Goal: Task Accomplishment & Management: Manage account settings

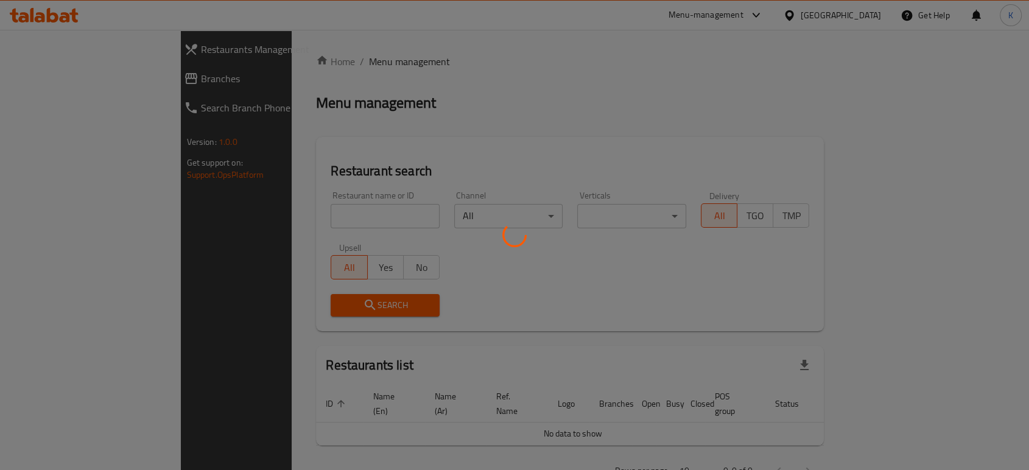
click at [326, 219] on div at bounding box center [514, 235] width 1029 height 470
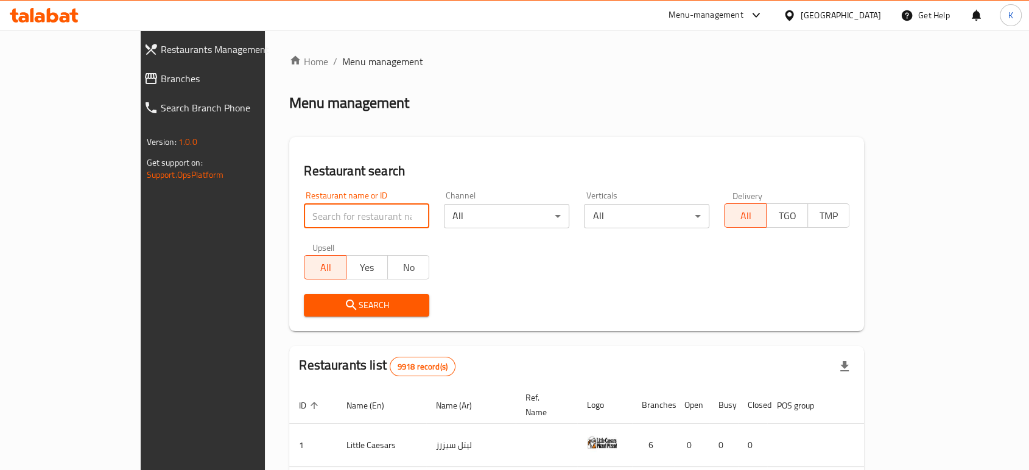
click at [323, 216] on input "search" at bounding box center [366, 216] width 125 height 24
type input "maado"
click at [314, 307] on span "Search" at bounding box center [367, 305] width 106 height 15
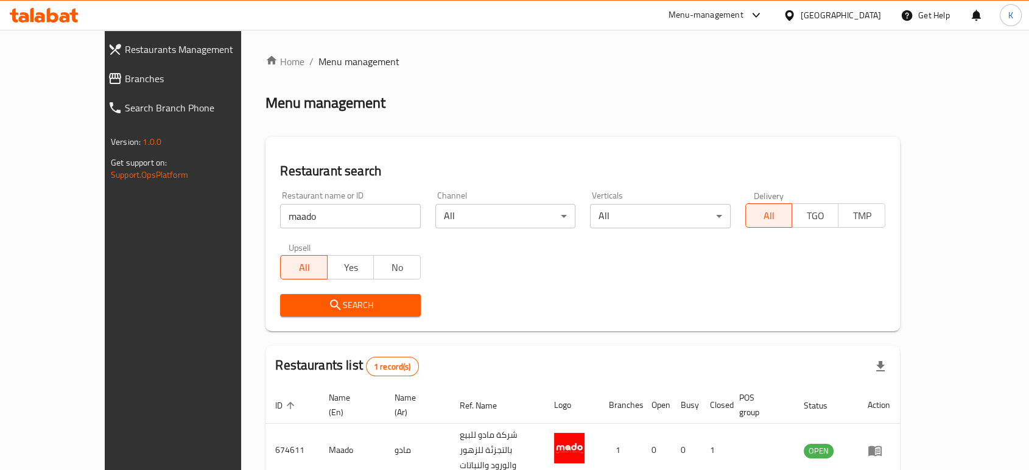
click at [363, 306] on span "Search" at bounding box center [350, 305] width 121 height 15
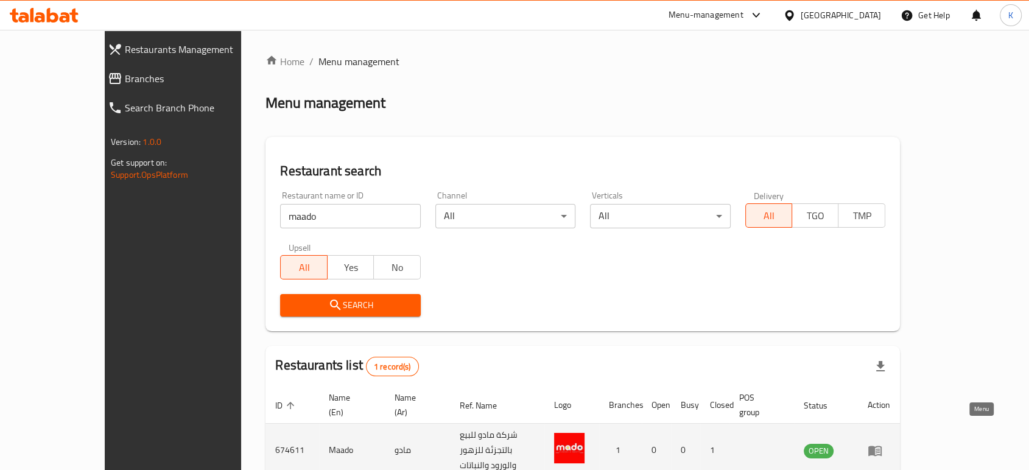
click at [882, 443] on icon "enhanced table" at bounding box center [874, 450] width 15 height 15
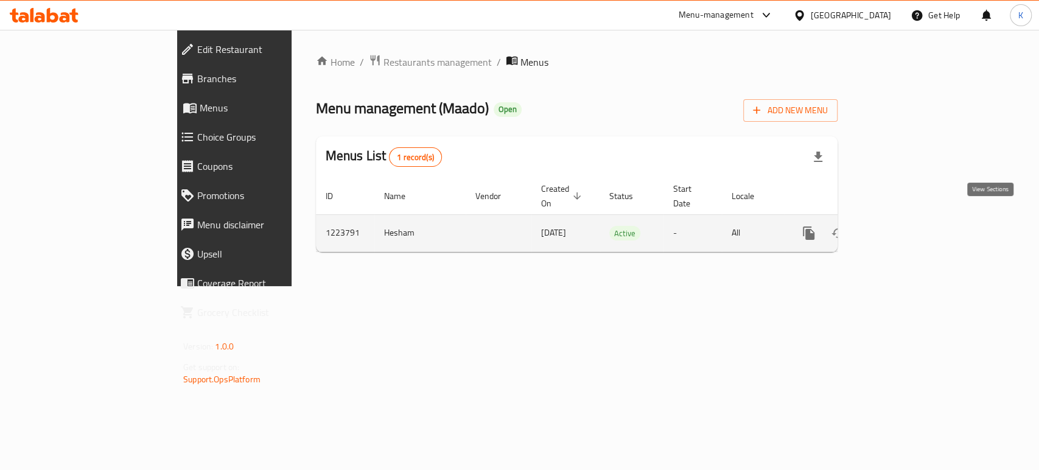
click at [904, 226] on icon "enhanced table" at bounding box center [896, 233] width 15 height 15
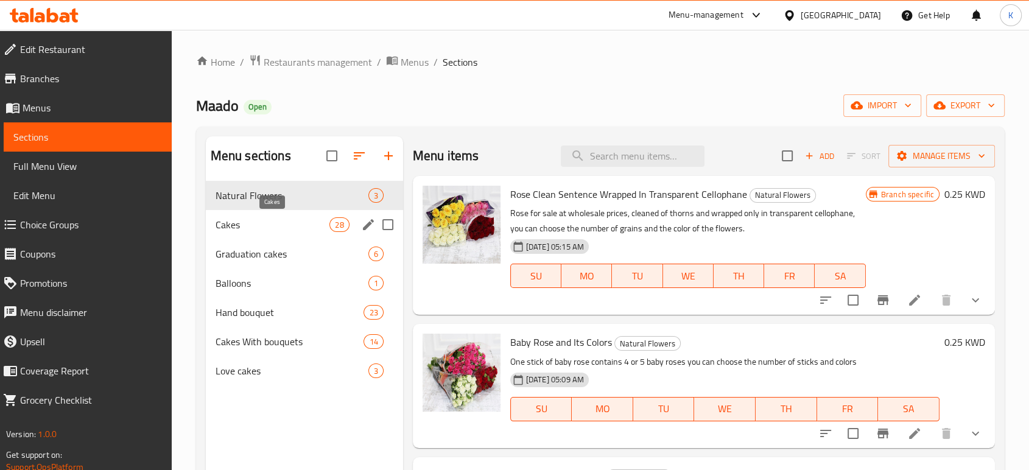
click at [253, 223] on span "Cakes" at bounding box center [273, 224] width 114 height 15
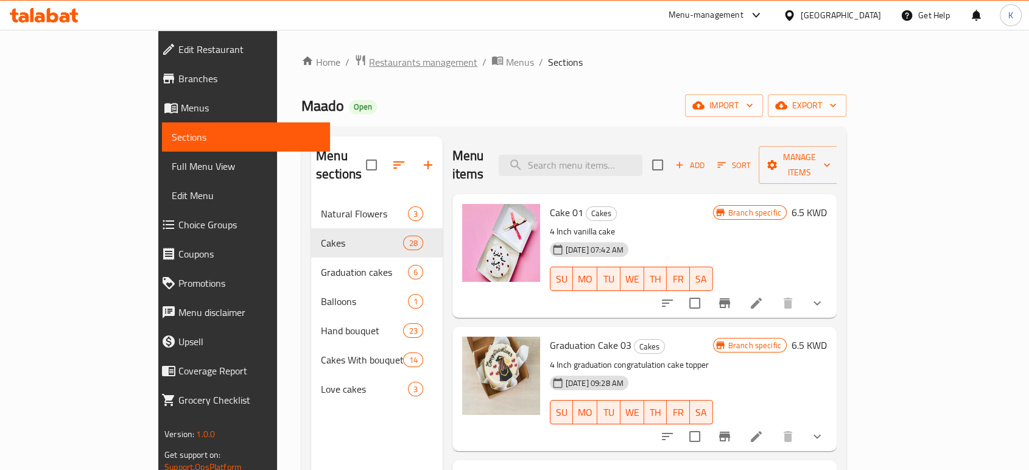
click at [369, 66] on span "Restaurants management" at bounding box center [423, 62] width 108 height 15
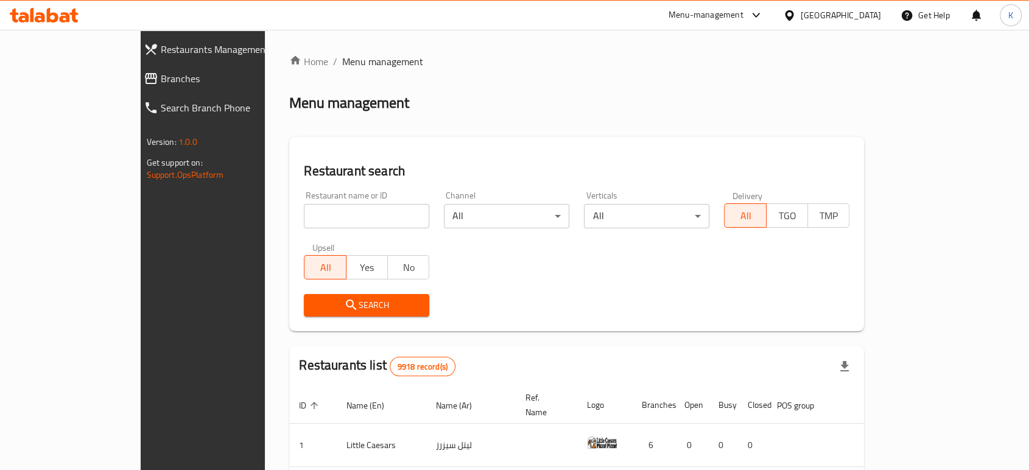
click at [356, 215] on input "search" at bounding box center [366, 216] width 125 height 24
type input "maado"
click at [344, 309] on icon "submit" at bounding box center [351, 305] width 15 height 15
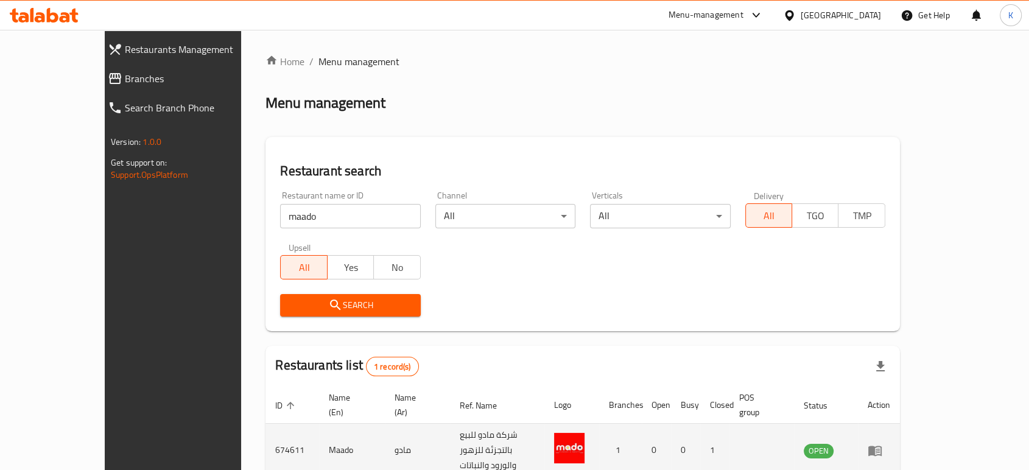
click at [880, 449] on icon "enhanced table" at bounding box center [877, 451] width 4 height 5
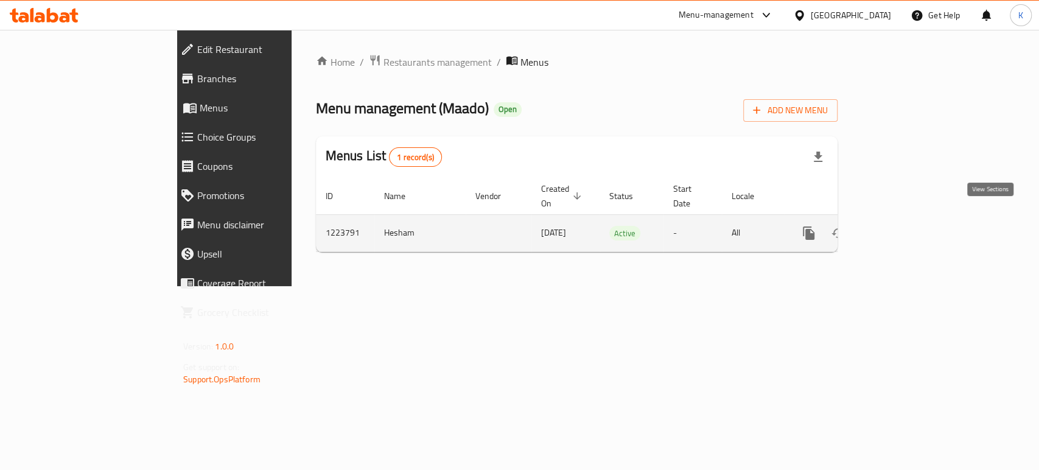
click at [904, 226] on icon "enhanced table" at bounding box center [896, 233] width 15 height 15
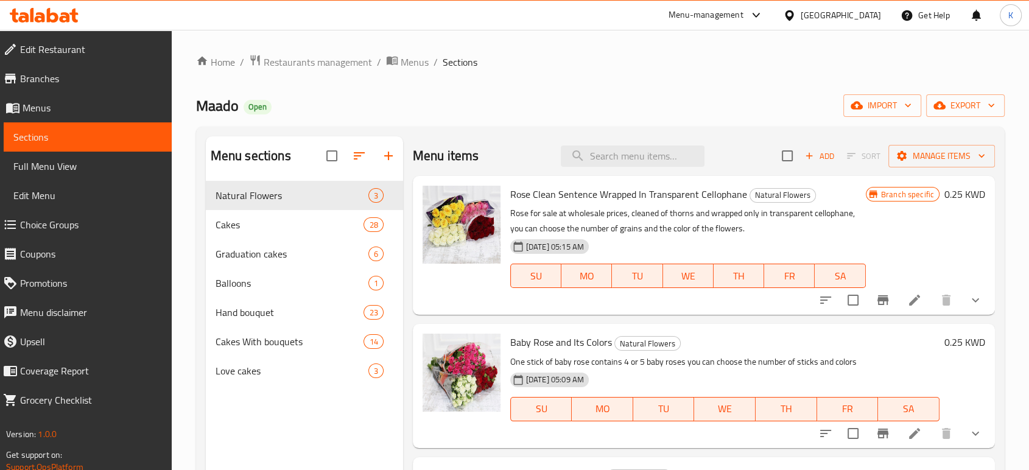
click at [54, 52] on span "Edit Restaurant" at bounding box center [91, 49] width 142 height 15
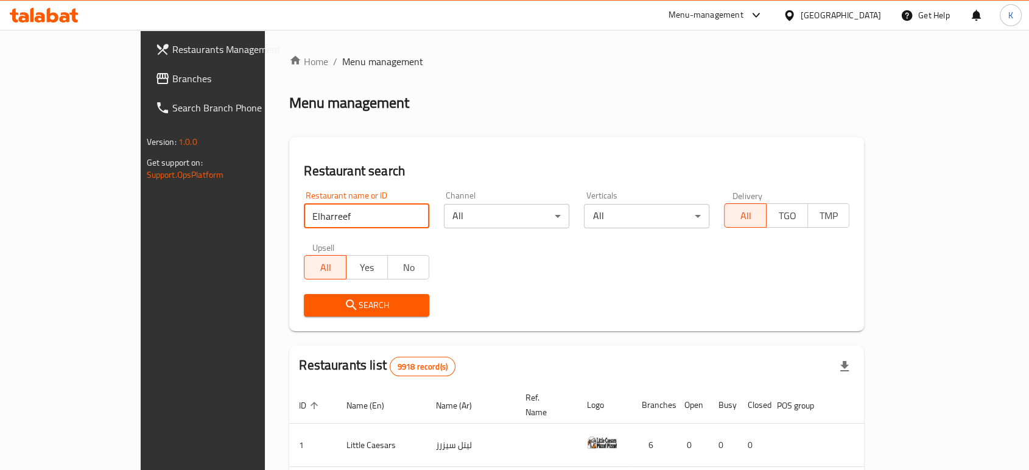
type input "Elharreef"
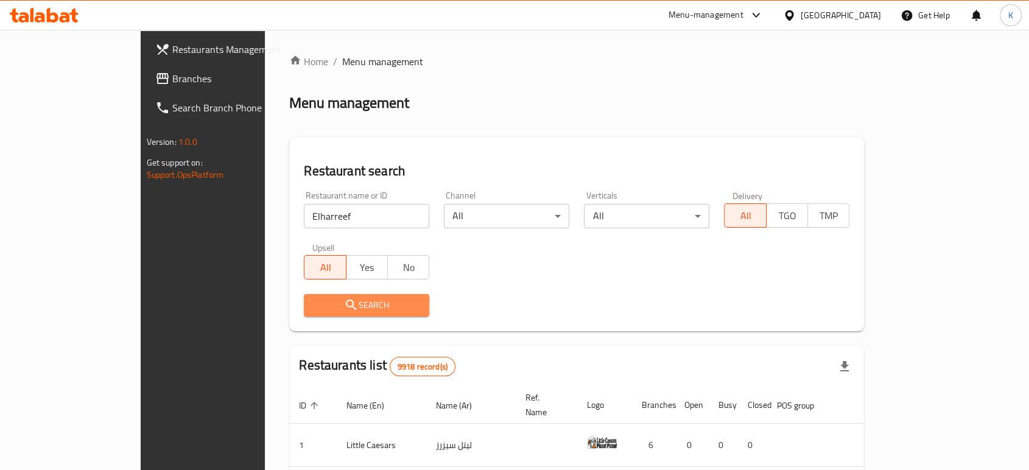
click at [379, 299] on span "Search" at bounding box center [367, 305] width 106 height 15
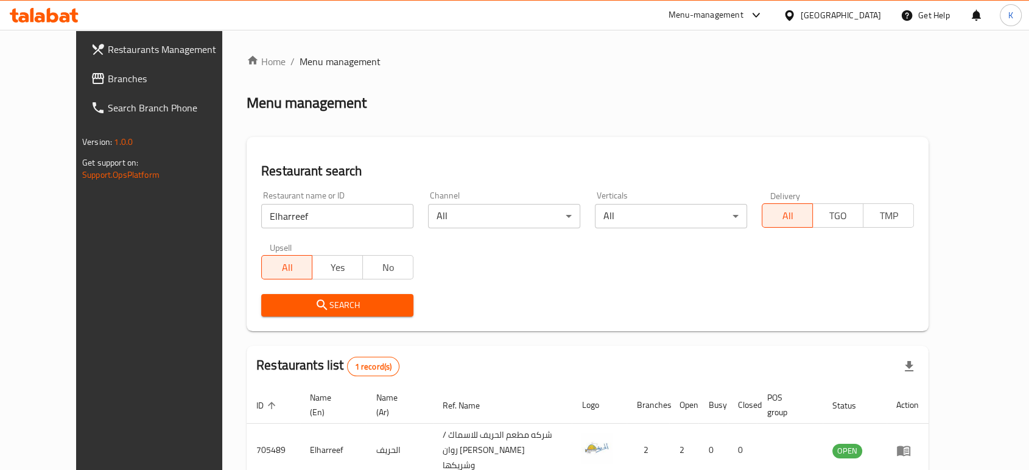
scroll to position [49, 0]
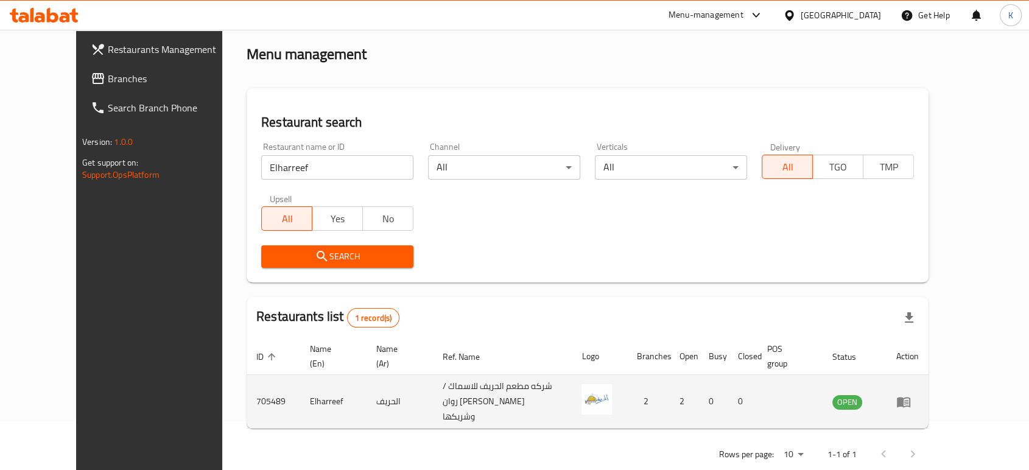
click at [911, 394] on icon "enhanced table" at bounding box center [903, 401] width 15 height 15
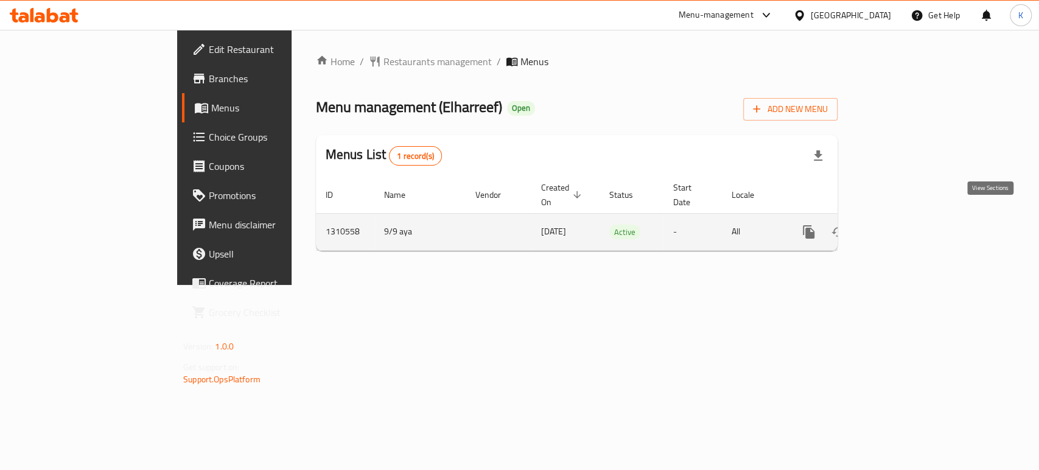
click at [904, 225] on icon "enhanced table" at bounding box center [896, 232] width 15 height 15
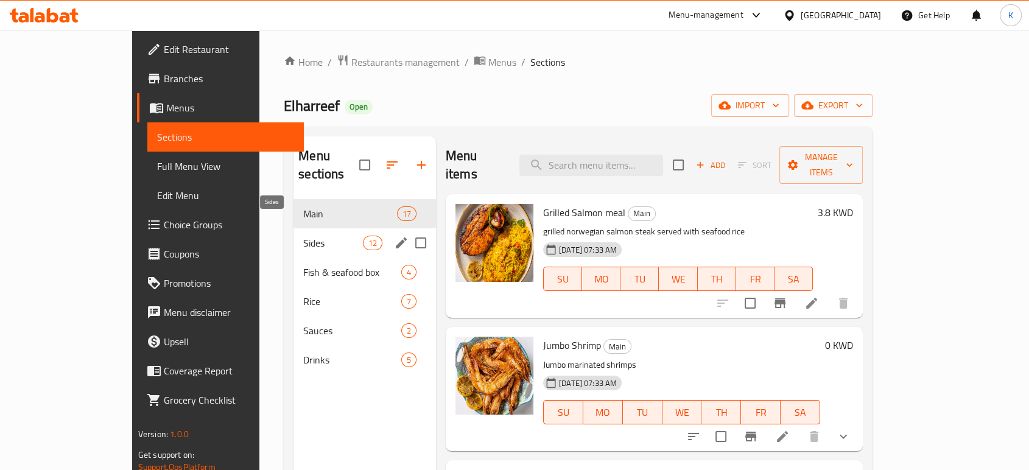
click at [303, 236] on span "Sides" at bounding box center [332, 243] width 59 height 15
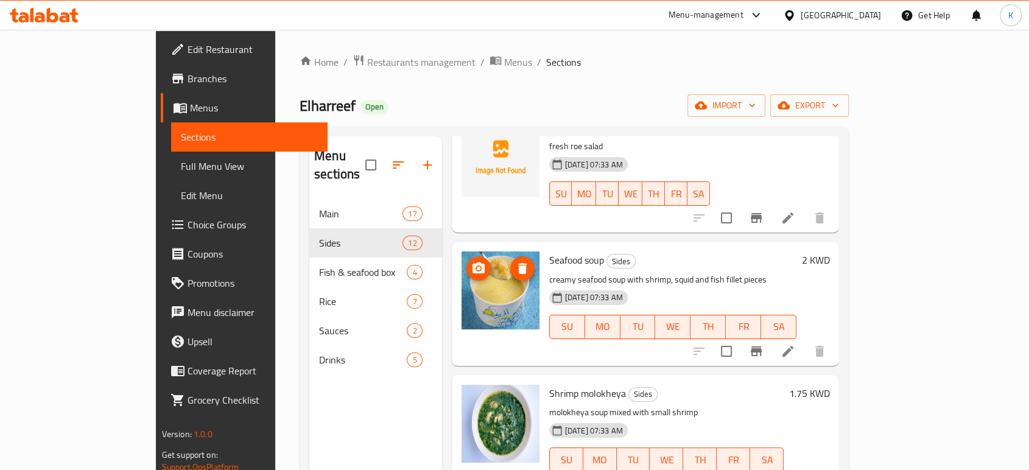
scroll to position [1155, 0]
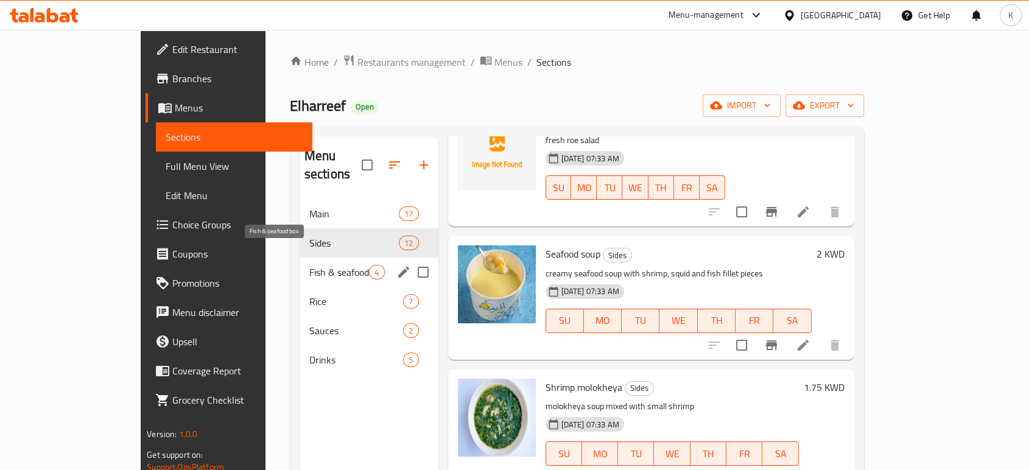
click at [309, 265] on span "Fish & seafood box" at bounding box center [339, 272] width 60 height 15
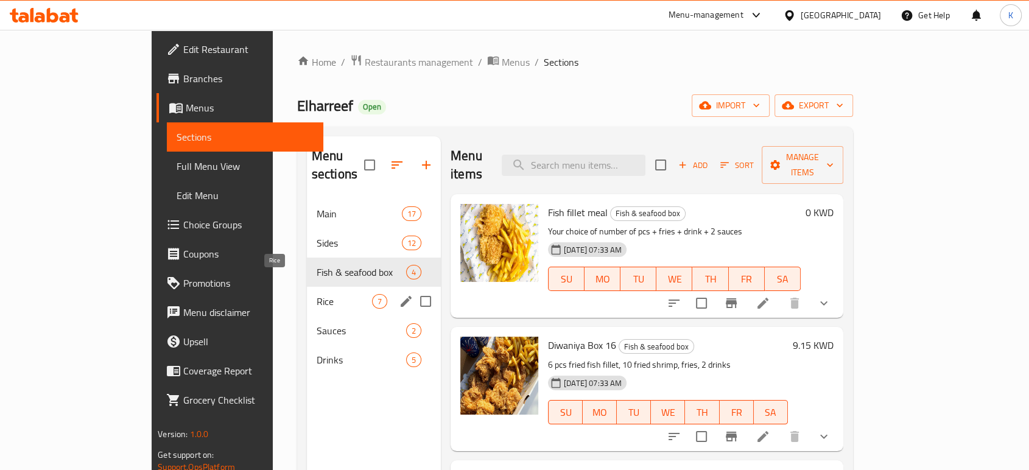
click at [317, 294] on span "Rice" at bounding box center [344, 301] width 55 height 15
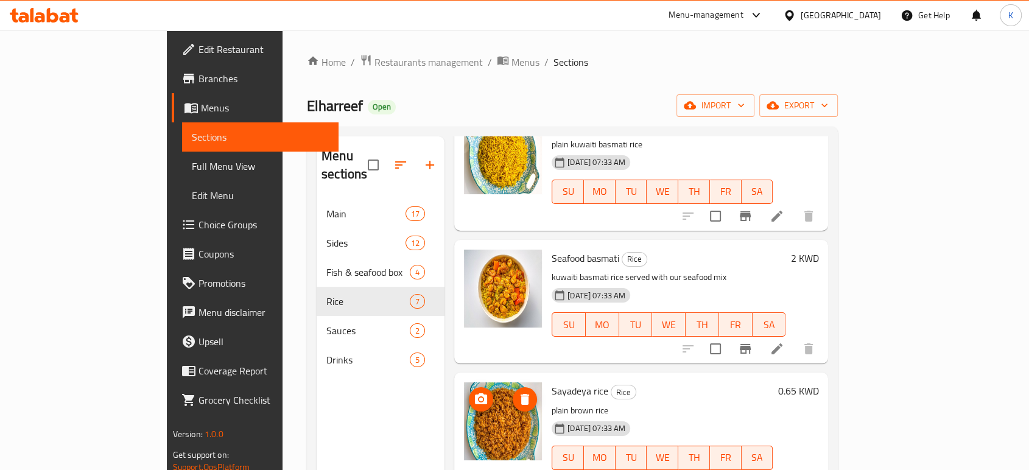
scroll to position [491, 0]
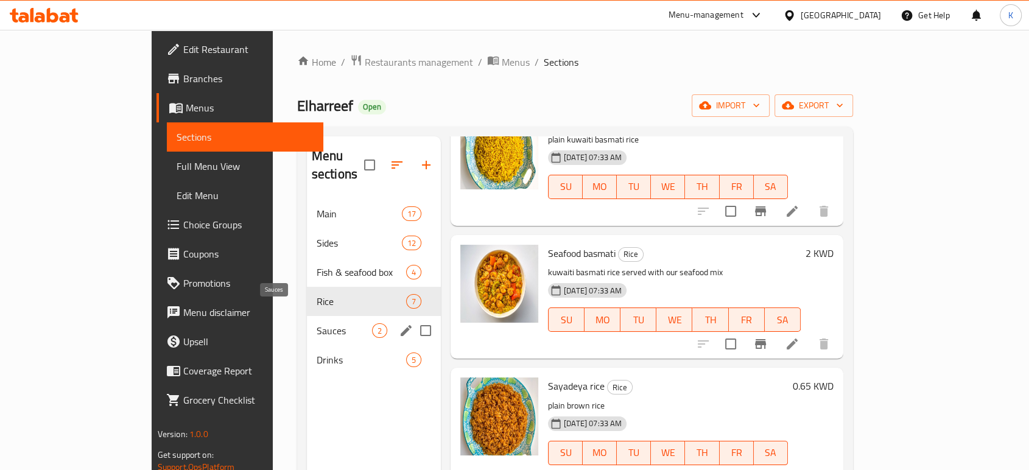
click at [317, 323] on span "Sauces" at bounding box center [344, 330] width 55 height 15
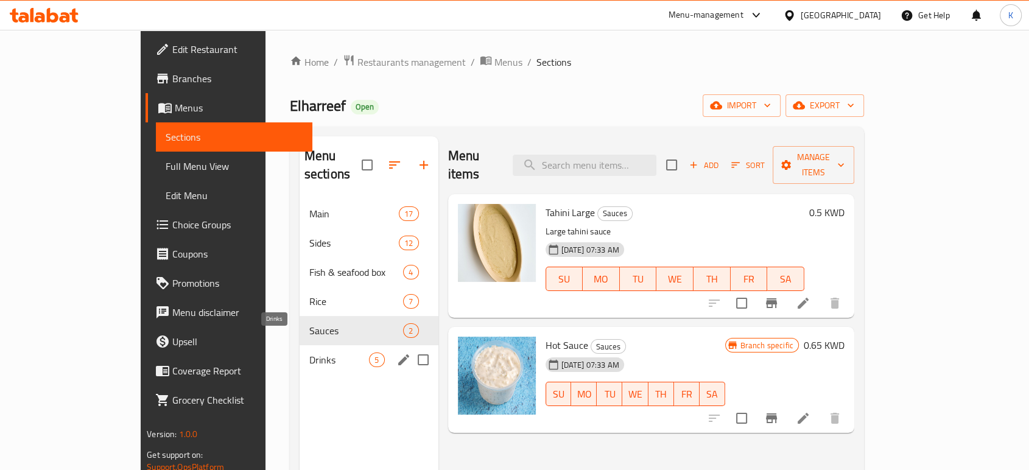
click at [309, 352] on span "Drinks" at bounding box center [339, 359] width 60 height 15
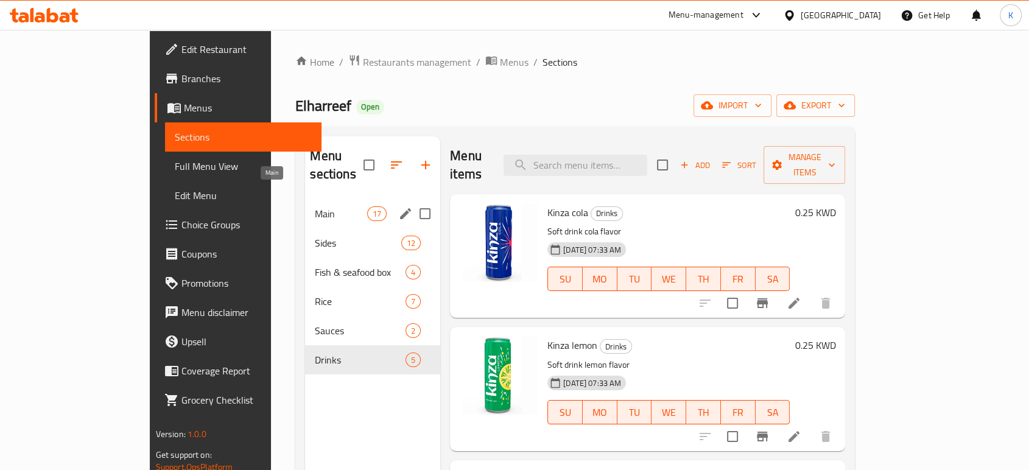
click at [315, 206] on span "Main" at bounding box center [341, 213] width 52 height 15
